Goal: Task Accomplishment & Management: Manage account settings

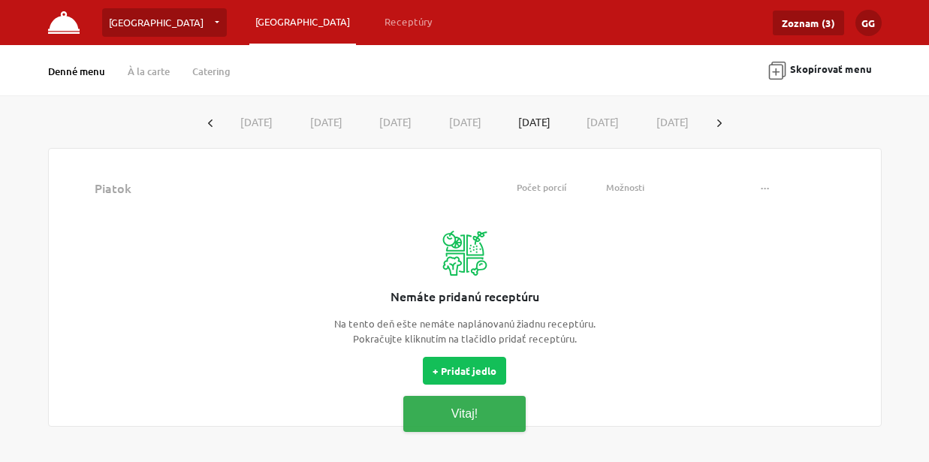
click at [894, 52] on div "Denné menu À la carte Catering Skopírovať menu" at bounding box center [464, 70] width 929 height 50
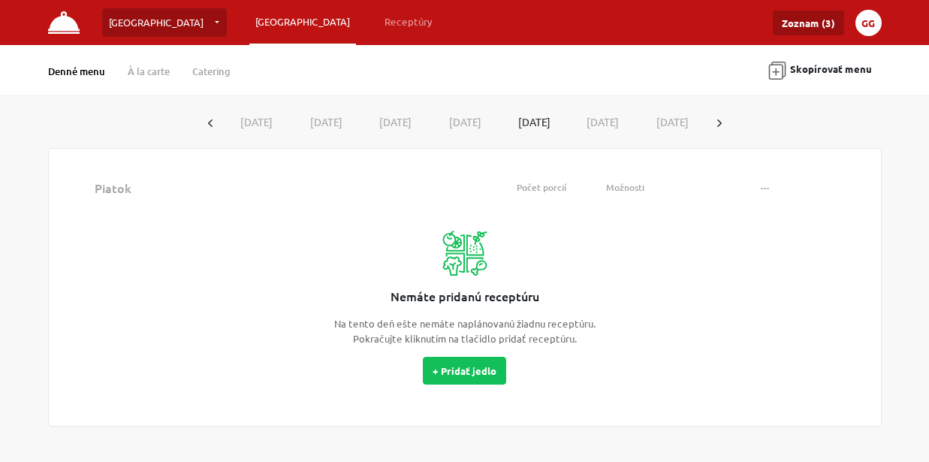
click at [871, 19] on button "GG" at bounding box center [868, 23] width 26 height 26
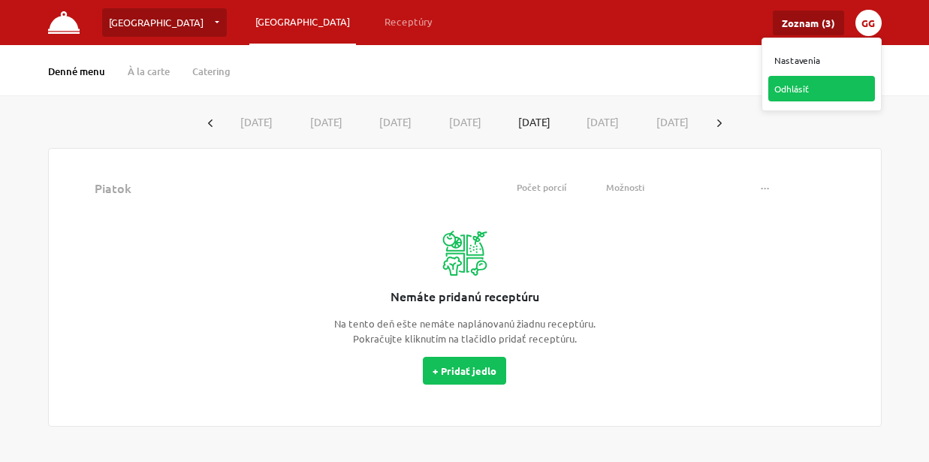
click at [820, 87] on link "Odhlásiť" at bounding box center [821, 89] width 107 height 26
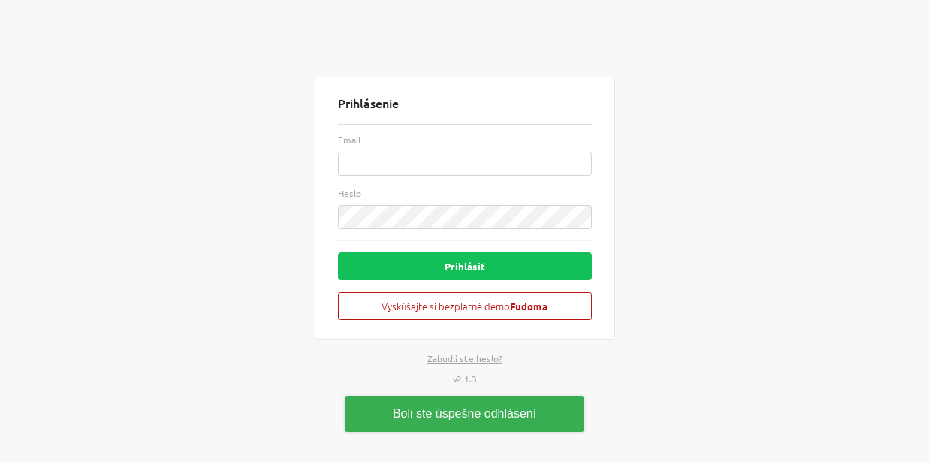
click at [781, 168] on div "Prihlásenie Email Heslo Prihlásiť Vyskúšajte si bezplatné demo Fudoma Zabudli s…" at bounding box center [465, 231] width 856 height 462
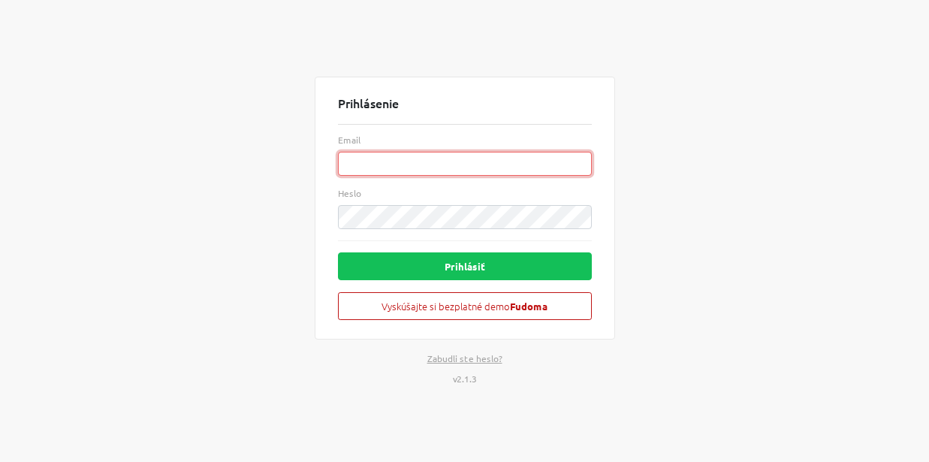
click at [366, 164] on input "Email" at bounding box center [465, 164] width 254 height 24
paste input "[EMAIL_ADDRESS][DOMAIN_NAME]"
type input "[EMAIL_ADDRESS][DOMAIN_NAME]"
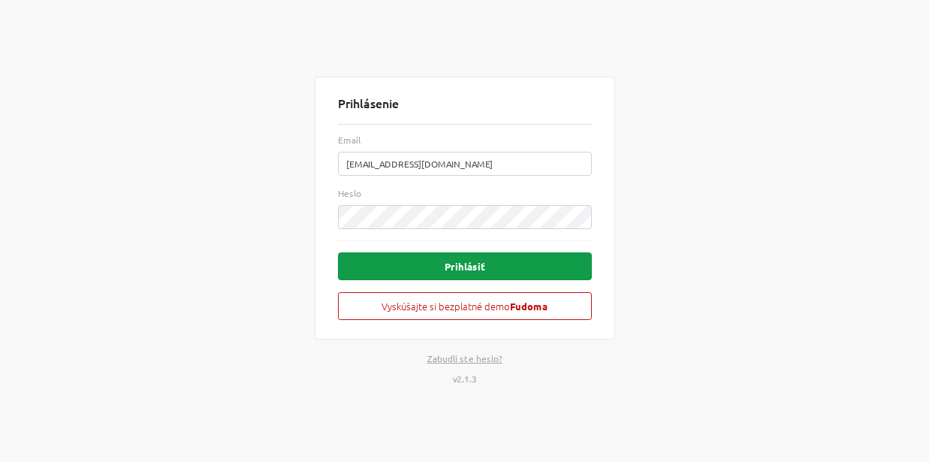
click at [432, 267] on button "Prihlásiť" at bounding box center [465, 266] width 254 height 28
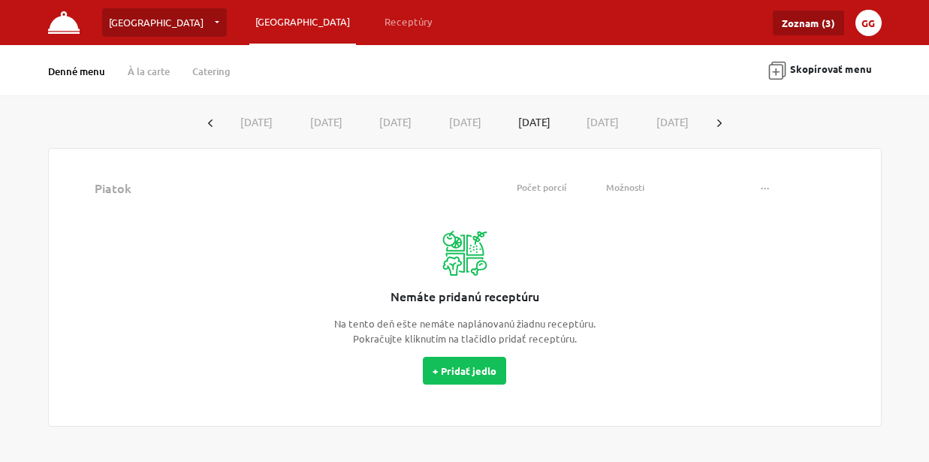
click at [866, 26] on button "GG" at bounding box center [868, 23] width 26 height 26
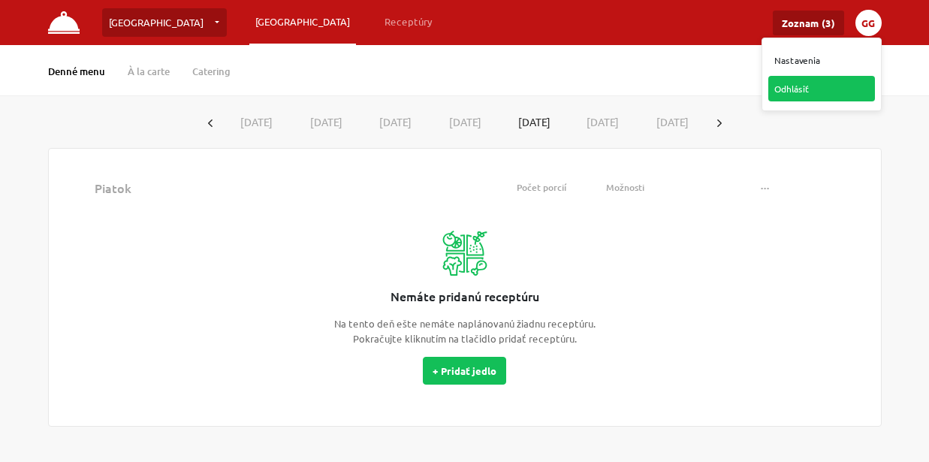
click at [813, 89] on link "Odhlásiť" at bounding box center [821, 89] width 107 height 26
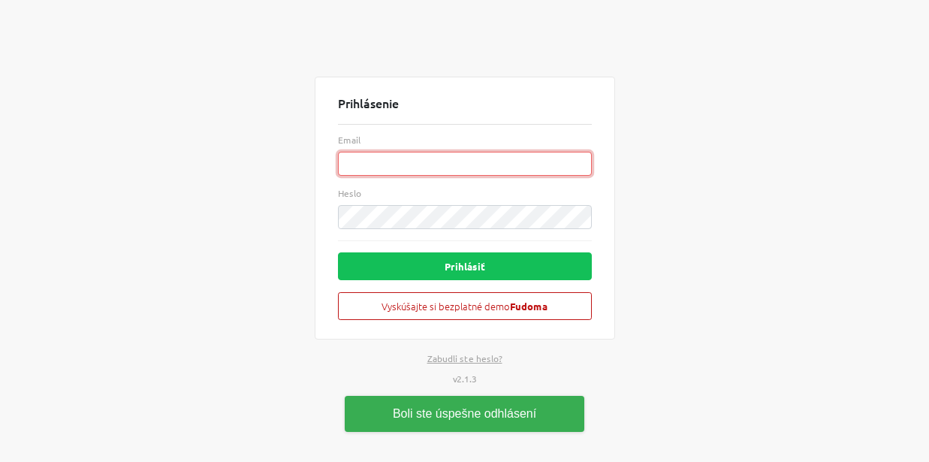
type input "[EMAIL_ADDRESS][DOMAIN_NAME]"
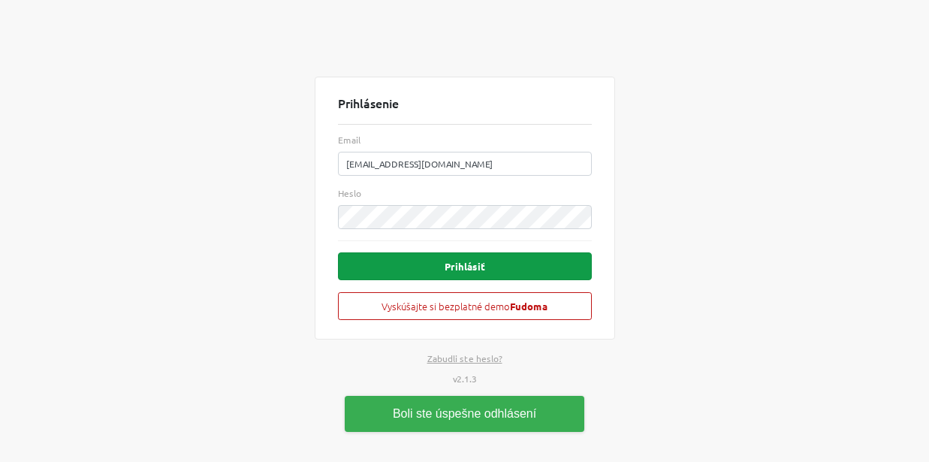
click at [469, 265] on button "Prihlásiť" at bounding box center [465, 266] width 254 height 28
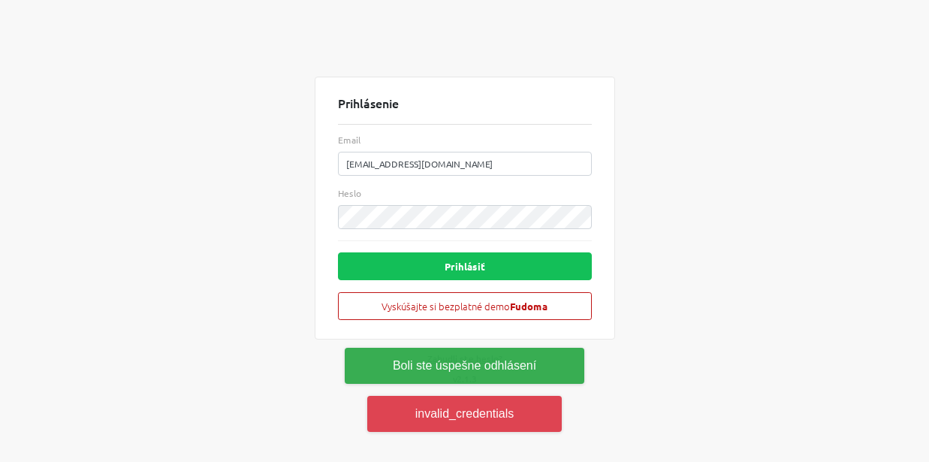
click at [692, 236] on div "Prihlásenie Email [EMAIL_ADDRESS][DOMAIN_NAME] Heslo Prihlásiť Vyskúšajte si be…" at bounding box center [465, 231] width 856 height 462
